Goal: Contribute content: Add original content to the website for others to see

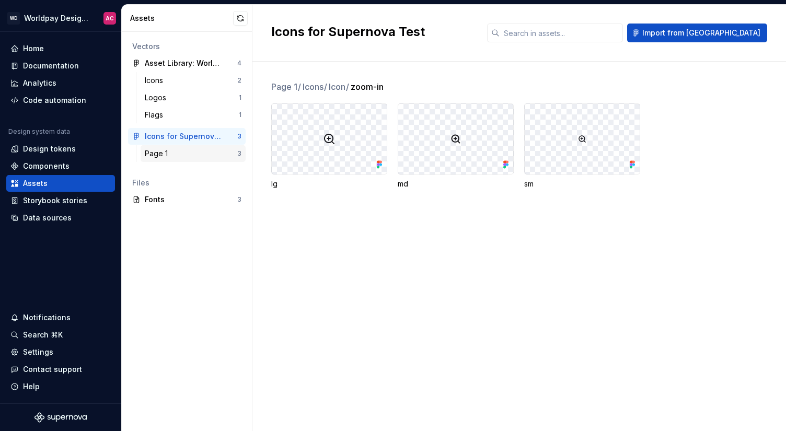
click at [205, 156] on div "Page 1" at bounding box center [191, 153] width 92 height 10
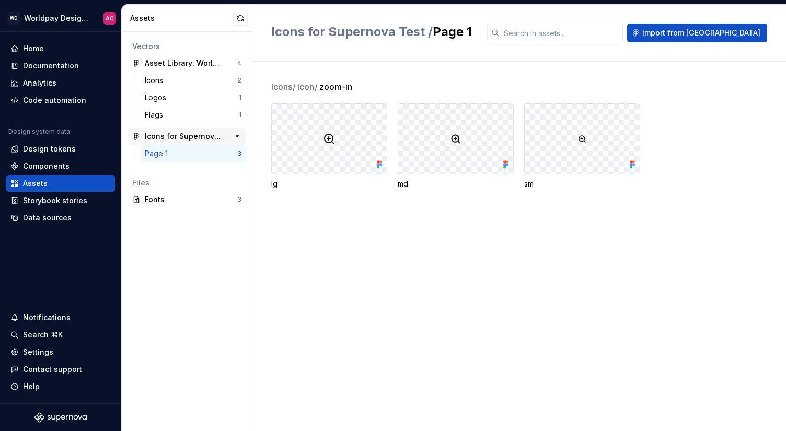
click at [215, 135] on div "Icons for Supernova Test" at bounding box center [184, 136] width 78 height 10
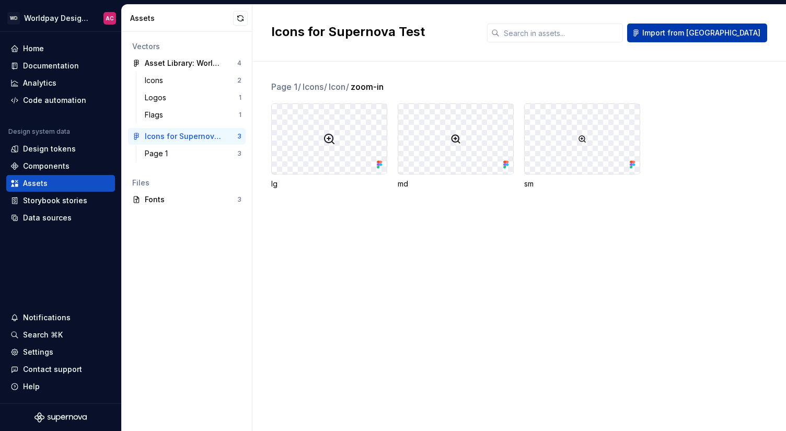
click at [700, 27] on button "Import from [GEOGRAPHIC_DATA]" at bounding box center [697, 33] width 140 height 19
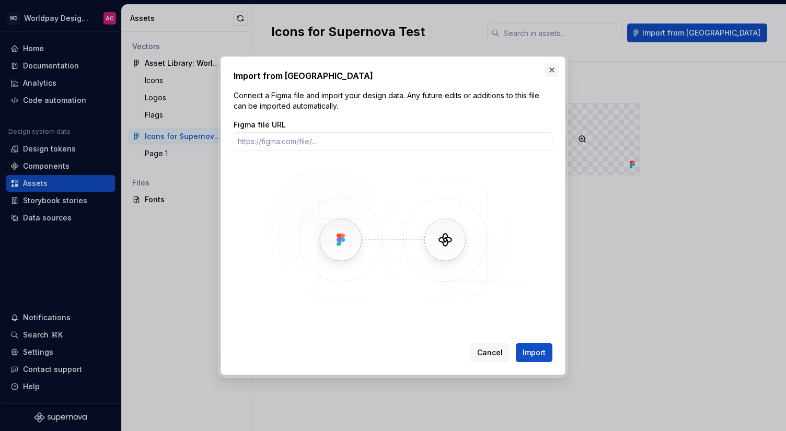
click at [552, 71] on button "button" at bounding box center [551, 70] width 15 height 15
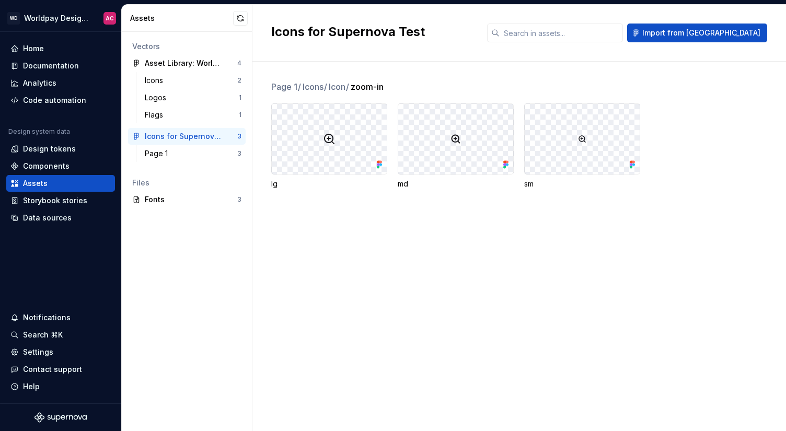
click at [303, 87] on div "Page 1 / Icons / Icon / zoom-in" at bounding box center [528, 86] width 514 height 13
click at [711, 29] on span "Import from [GEOGRAPHIC_DATA]" at bounding box center [701, 33] width 118 height 10
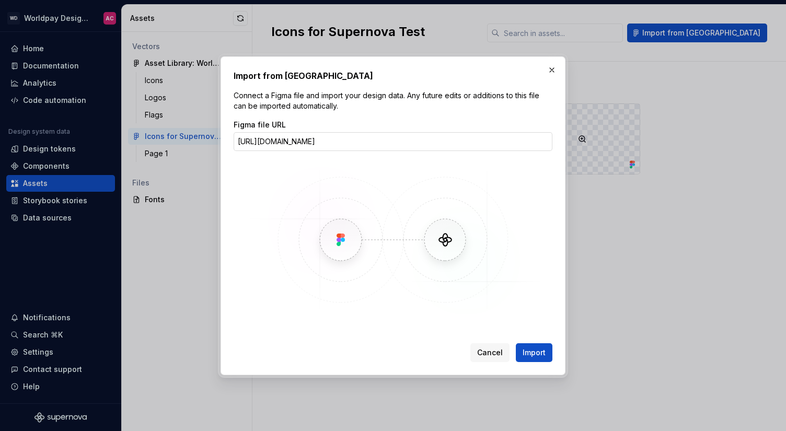
type input "[URL][DOMAIN_NAME]"
click at [534, 352] on button "Import" at bounding box center [534, 352] width 37 height 19
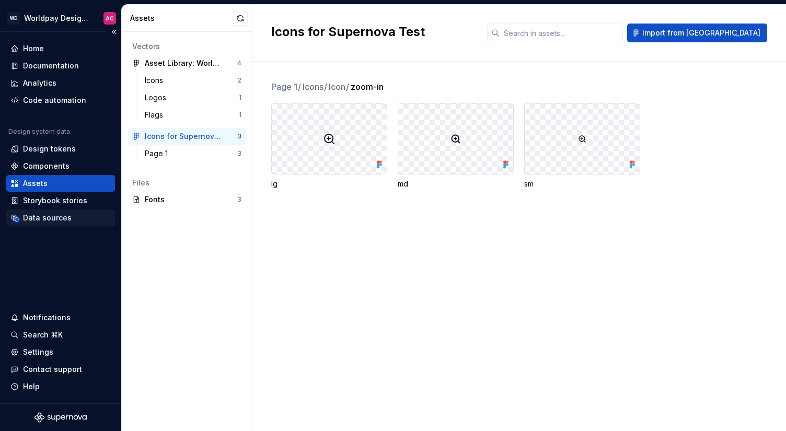
click at [52, 220] on div "Data sources" at bounding box center [47, 218] width 49 height 10
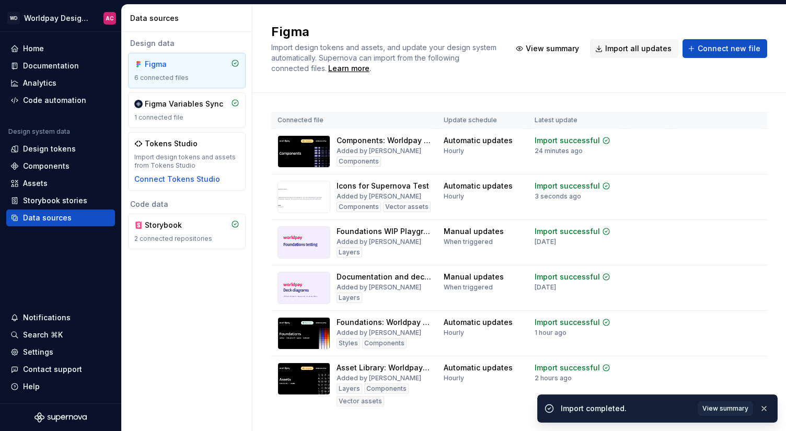
click at [191, 77] on div "6 connected files" at bounding box center [186, 78] width 105 height 8
click at [720, 409] on span "View summary" at bounding box center [725, 408] width 46 height 8
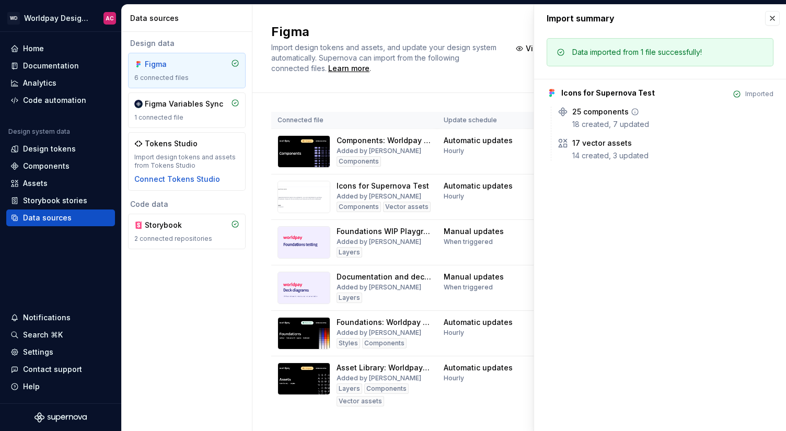
click at [625, 121] on div "18 created, 7 updated" at bounding box center [672, 124] width 201 height 10
click at [41, 179] on div "Assets" at bounding box center [35, 183] width 25 height 10
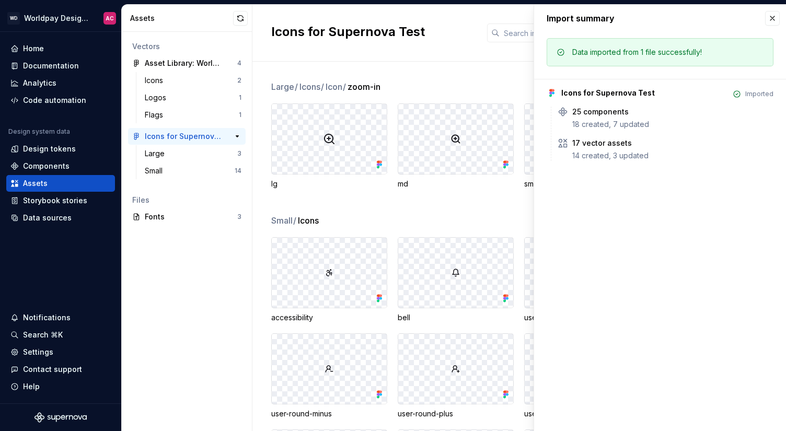
click at [190, 137] on div "Icons for Supernova Test" at bounding box center [184, 136] width 78 height 10
click at [191, 169] on div "Small" at bounding box center [190, 171] width 90 height 10
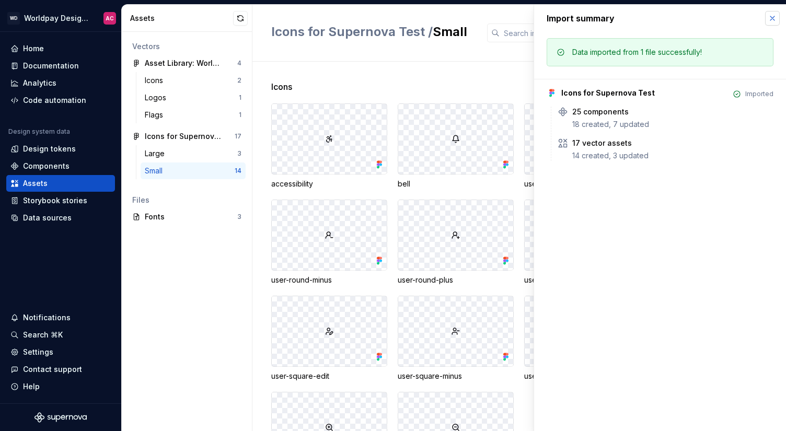
click at [778, 16] on button "button" at bounding box center [772, 18] width 15 height 15
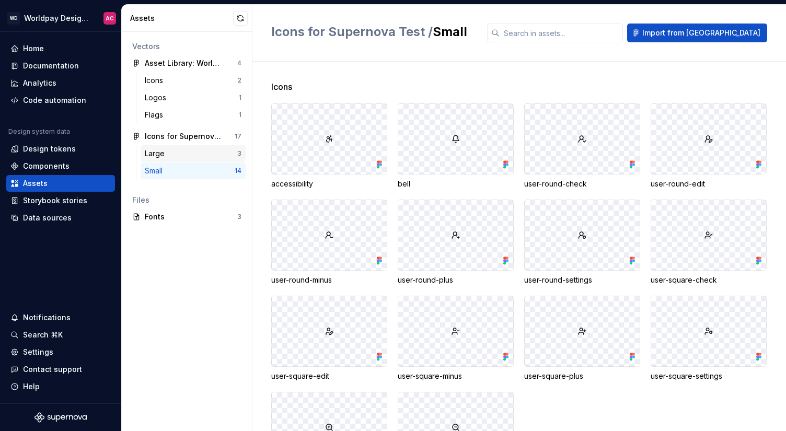
click at [168, 153] on div "Large" at bounding box center [191, 153] width 92 height 10
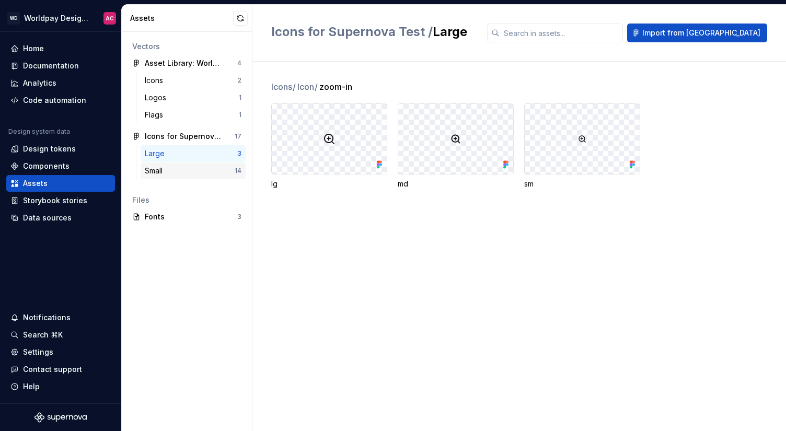
click at [180, 170] on div "Small" at bounding box center [190, 171] width 90 height 10
